Goal: Navigation & Orientation: Find specific page/section

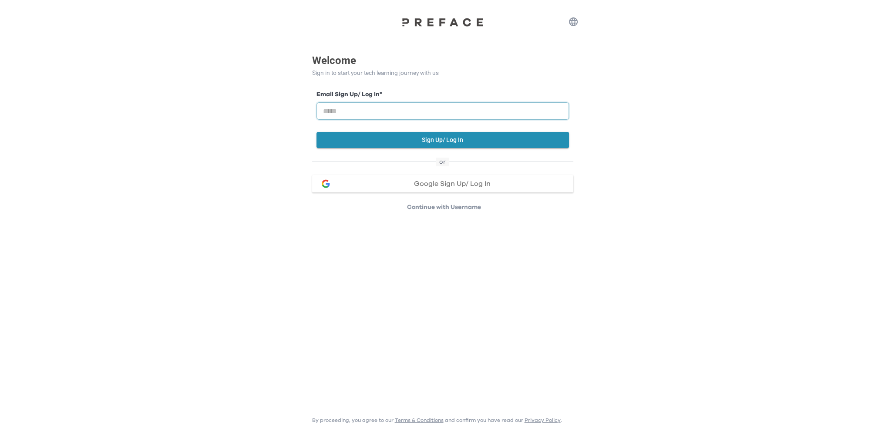
click at [421, 106] on input "email" at bounding box center [442, 110] width 252 height 17
type input "**********"
click at [470, 136] on button "Sign Up/ Log In" at bounding box center [442, 140] width 252 height 16
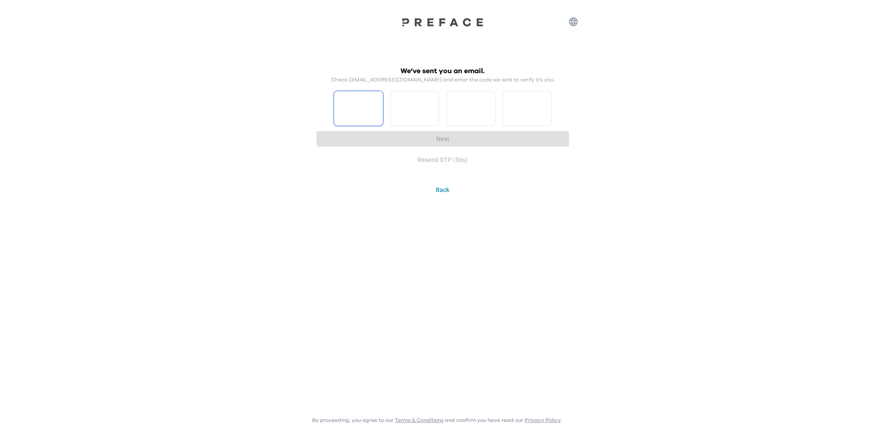
click at [362, 121] on input "Please enter OTP character 1" at bounding box center [358, 108] width 49 height 35
type input "*"
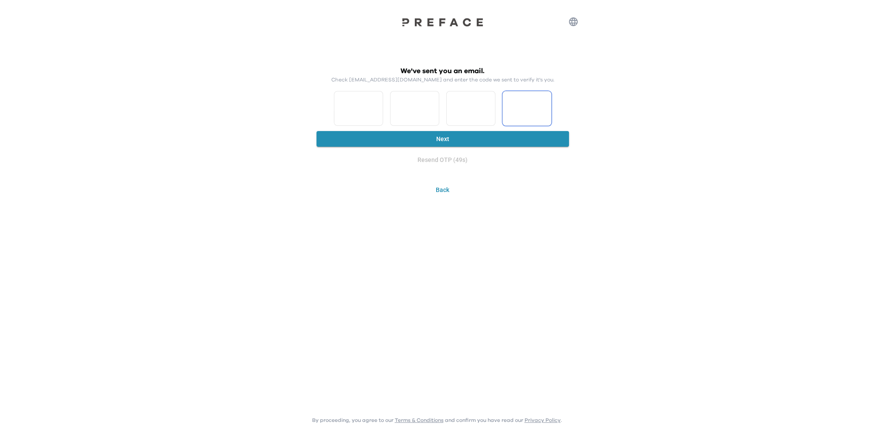
type input "*"
click at [383, 144] on button "Next" at bounding box center [442, 139] width 252 height 16
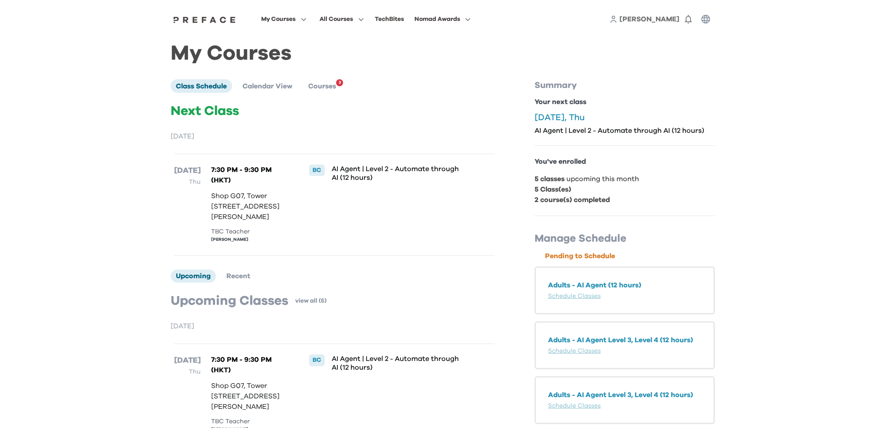
click at [665, 18] on div "[PERSON_NAME] 0" at bounding box center [661, 18] width 105 height 17
click at [330, 89] on span "Courses" at bounding box center [322, 86] width 28 height 7
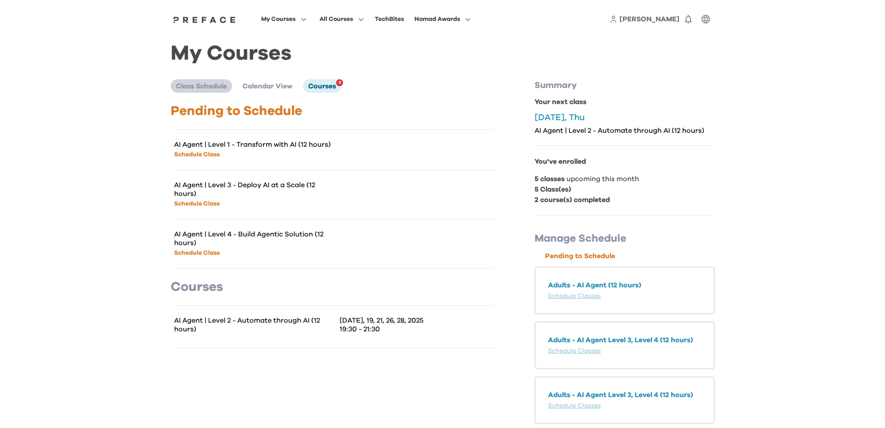
click at [202, 90] on span "Class Schedule" at bounding box center [201, 86] width 51 height 7
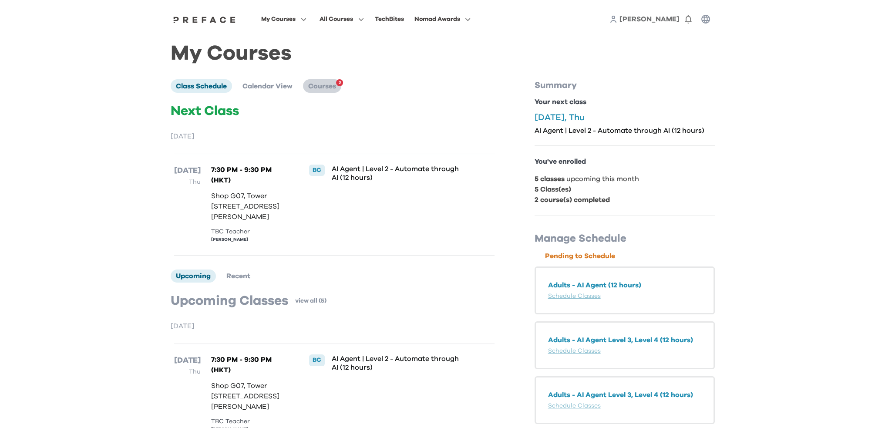
click at [325, 87] on span "Courses" at bounding box center [322, 86] width 28 height 7
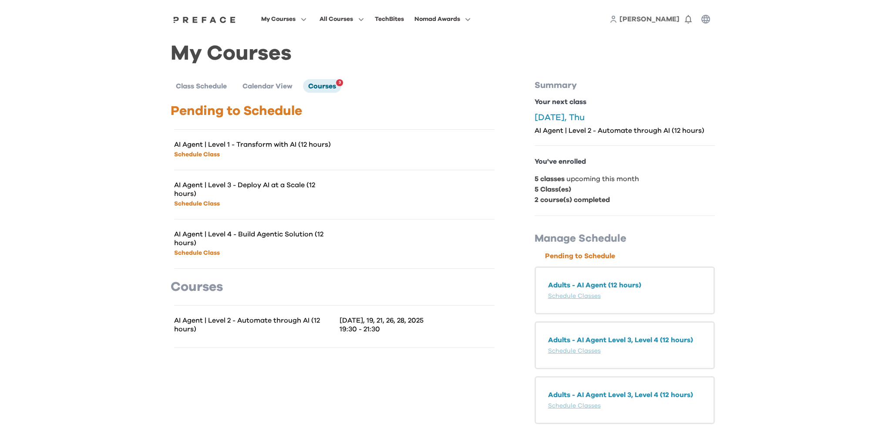
click at [673, 21] on span "[PERSON_NAME]" at bounding box center [649, 19] width 60 height 7
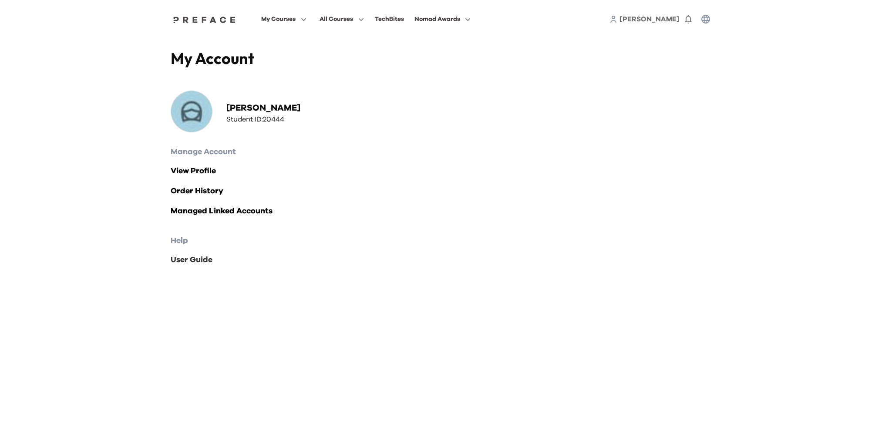
click at [198, 260] on link "User Guide" at bounding box center [443, 260] width 544 height 12
